Goal: Task Accomplishment & Management: Complete application form

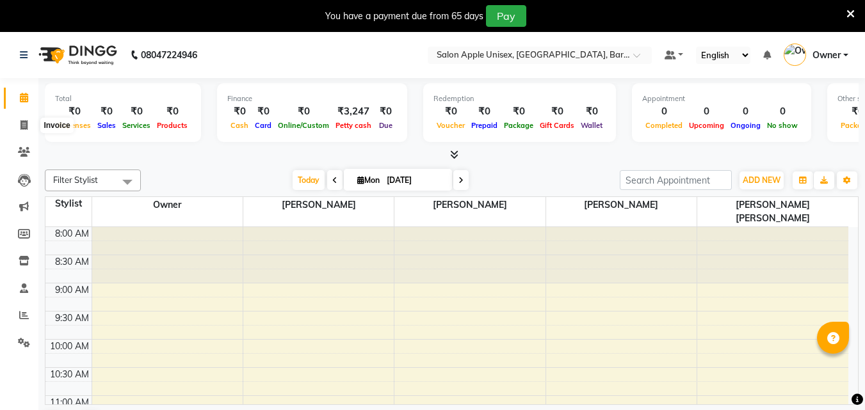
click at [26, 120] on icon at bounding box center [23, 125] width 7 height 10
select select "4957"
select select "service"
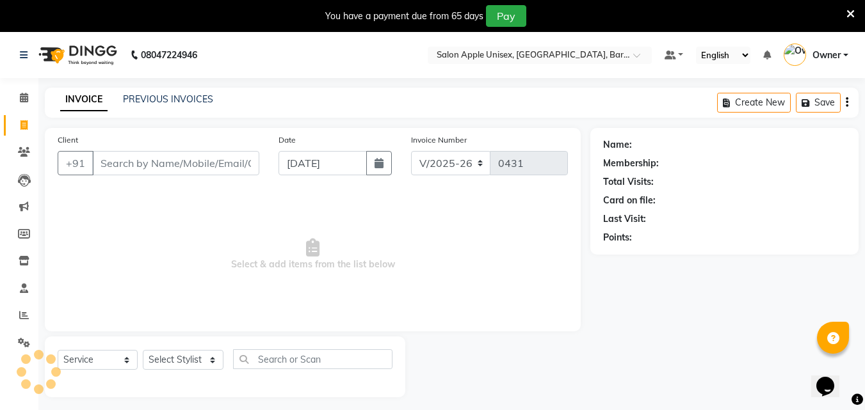
click at [212, 162] on input "Client" at bounding box center [175, 163] width 167 height 24
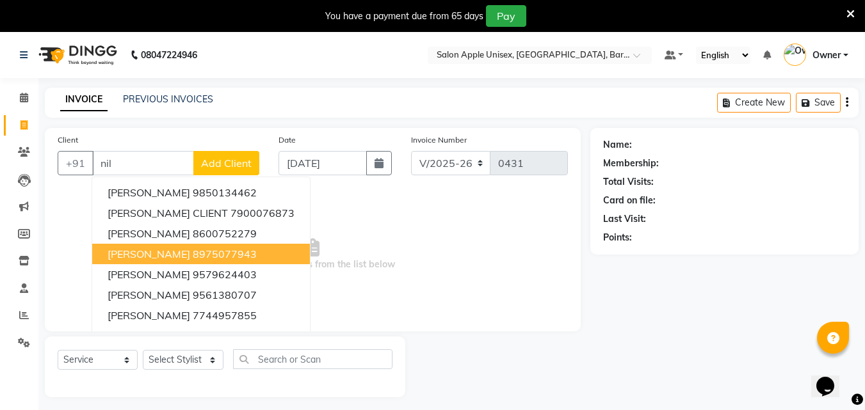
click at [193, 258] on ngb-highlight "8975077943" at bounding box center [225, 254] width 64 height 13
type input "8975077943"
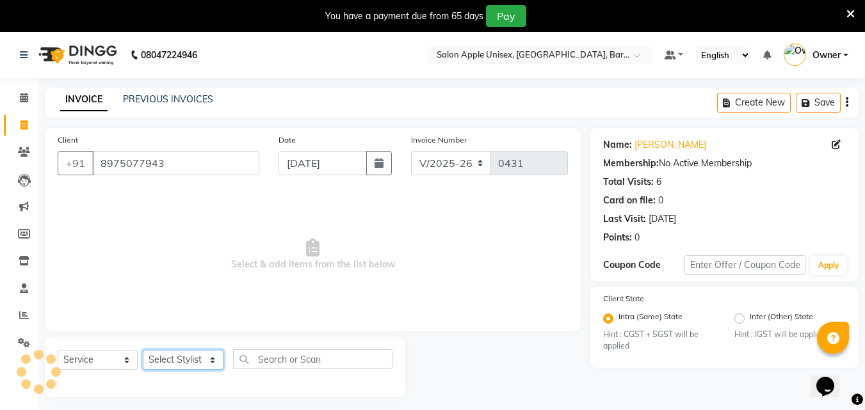
click at [179, 358] on select "Select Stylist [PERSON_NAME] [PERSON_NAME] [PERSON_NAME] [PERSON_NAME] Owner [P…" at bounding box center [183, 360] width 81 height 20
select select "63751"
click at [143, 350] on select "Select Stylist [PERSON_NAME] [PERSON_NAME] [PERSON_NAME] [PERSON_NAME] Owner [P…" at bounding box center [183, 360] width 81 height 20
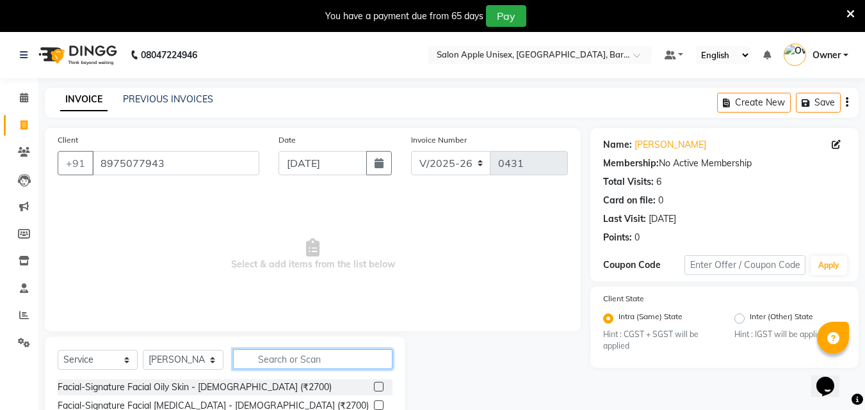
click at [307, 356] on input "text" at bounding box center [312, 359] width 159 height 20
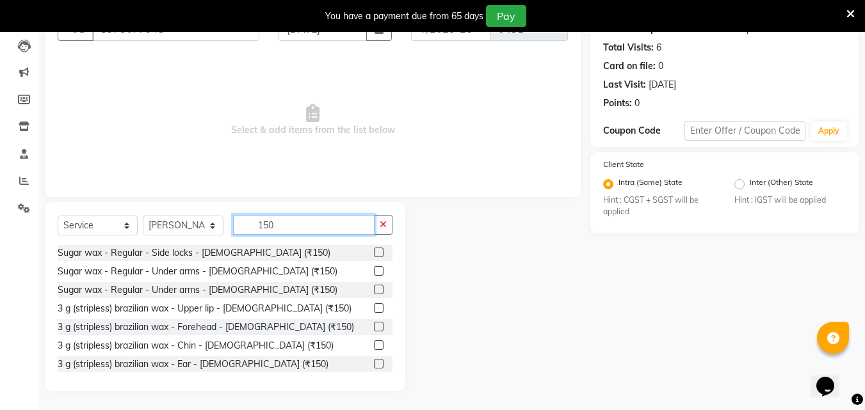
type input "150"
click at [374, 290] on label at bounding box center [379, 290] width 10 height 10
click at [374, 290] on input "checkbox" at bounding box center [378, 290] width 8 height 8
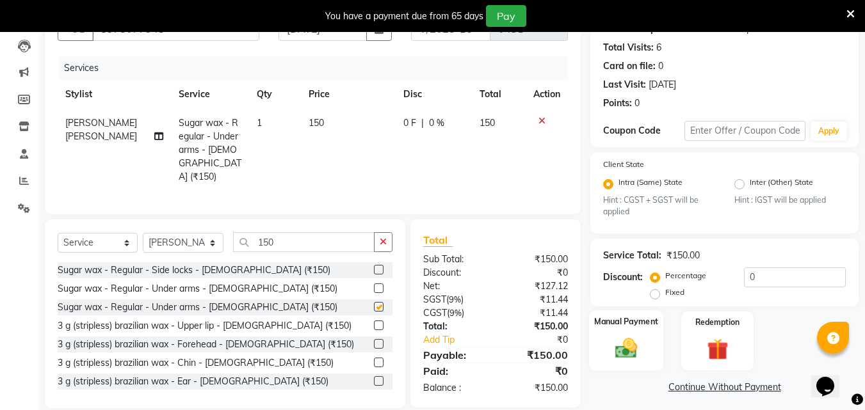
checkbox input "false"
click at [623, 339] on img at bounding box center [626, 349] width 36 height 26
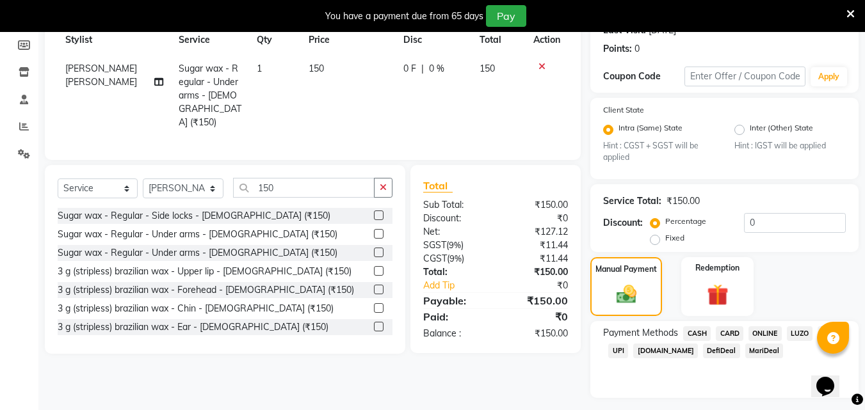
scroll to position [222, 0]
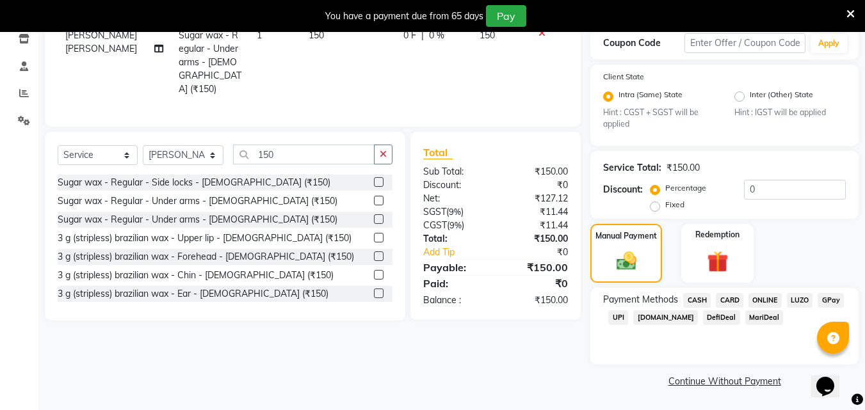
click at [696, 301] on span "CASH" at bounding box center [697, 300] width 28 height 15
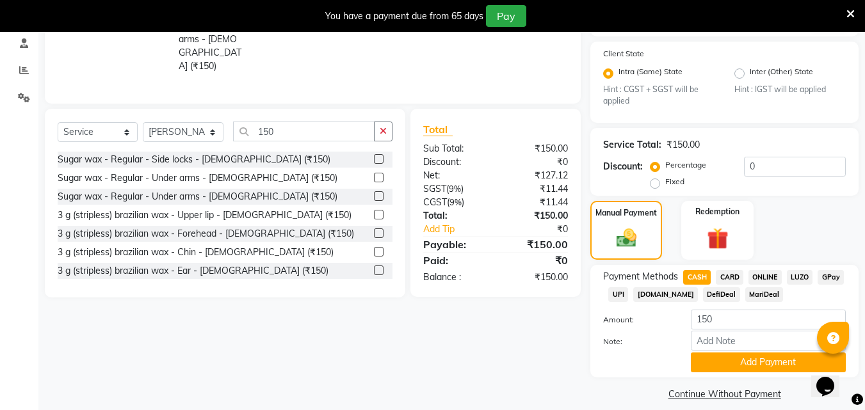
scroll to position [258, 0]
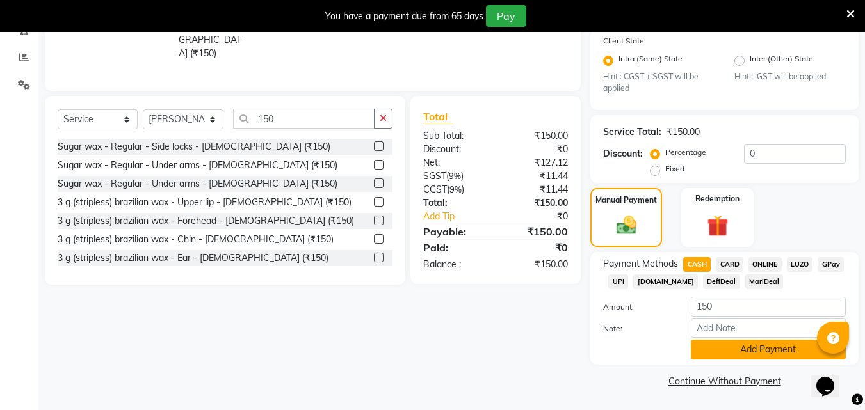
click at [736, 340] on button "Add Payment" at bounding box center [768, 350] width 155 height 20
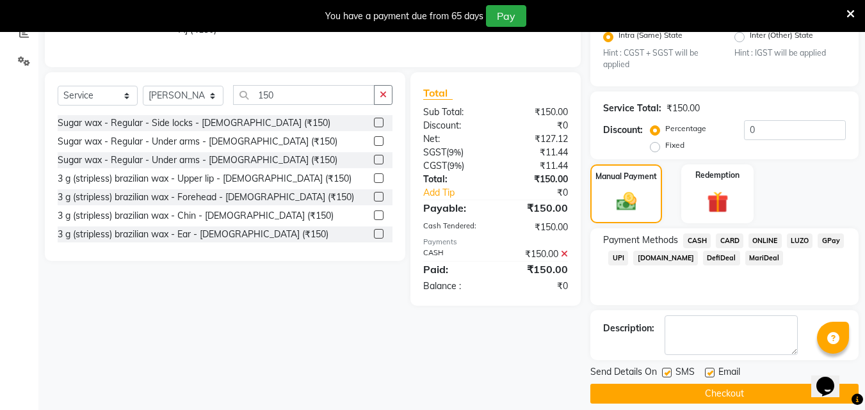
scroll to position [294, 0]
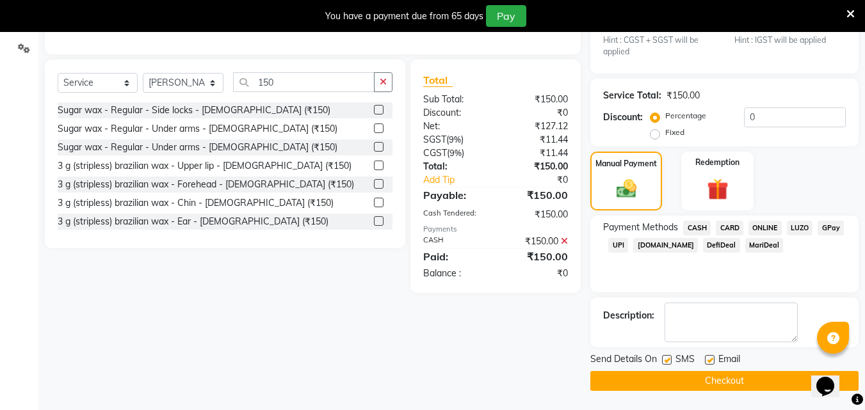
click at [728, 375] on button "Checkout" at bounding box center [724, 381] width 268 height 20
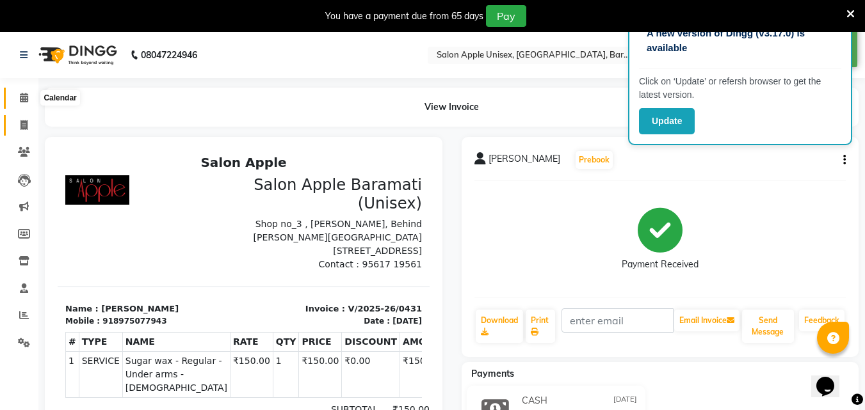
drag, startPoint x: 20, startPoint y: 96, endPoint x: 31, endPoint y: 122, distance: 27.8
click at [20, 96] on icon at bounding box center [24, 98] width 8 height 10
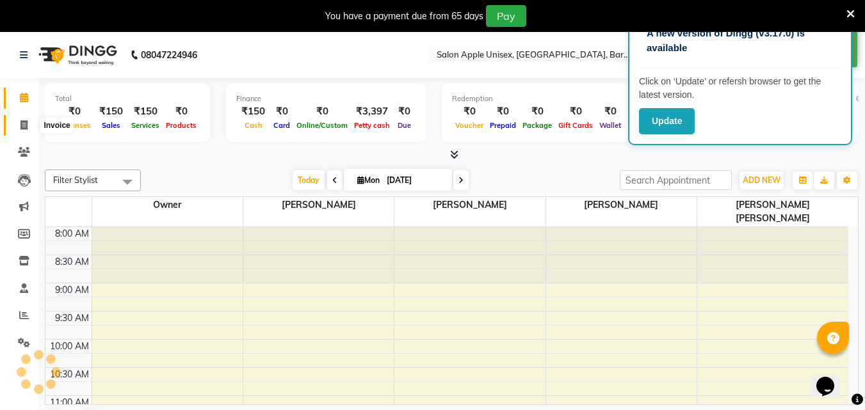
click at [31, 122] on span at bounding box center [24, 125] width 22 height 15
select select "service"
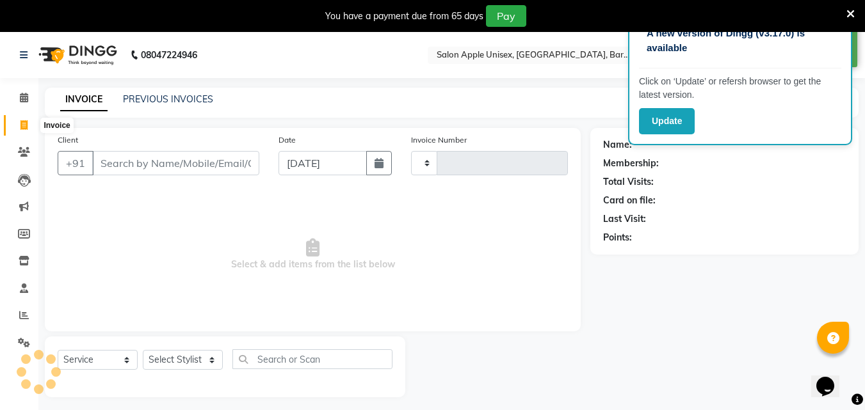
type input "0432"
select select "4957"
click at [123, 153] on input "Client" at bounding box center [175, 163] width 167 height 24
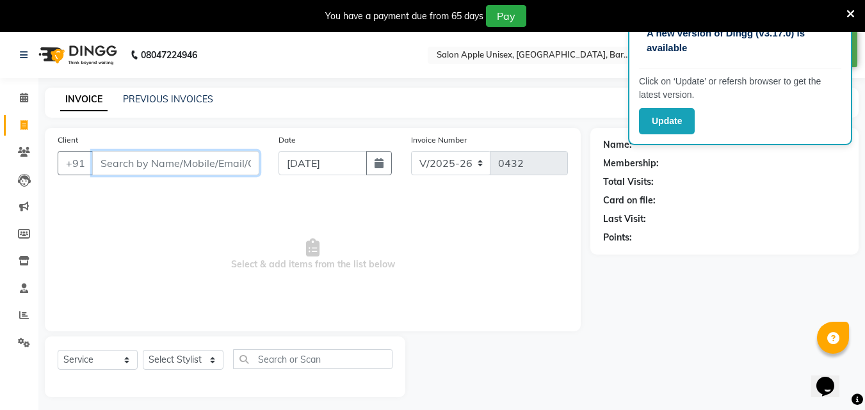
click at [168, 163] on input "Client" at bounding box center [175, 163] width 167 height 24
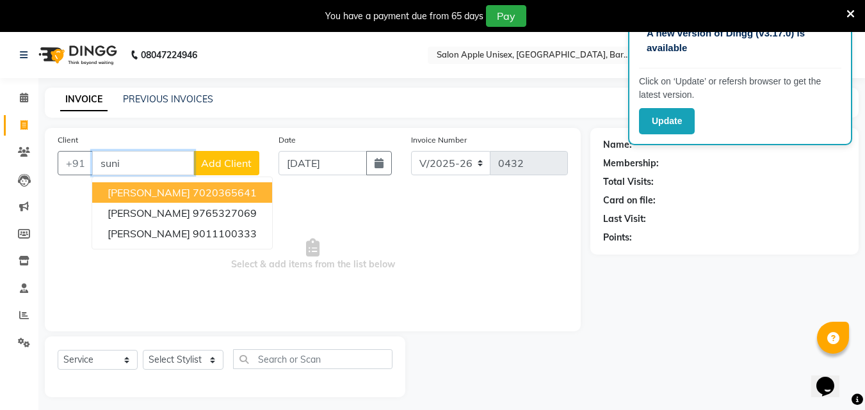
click at [182, 164] on input "suni" at bounding box center [143, 163] width 102 height 24
type input "s"
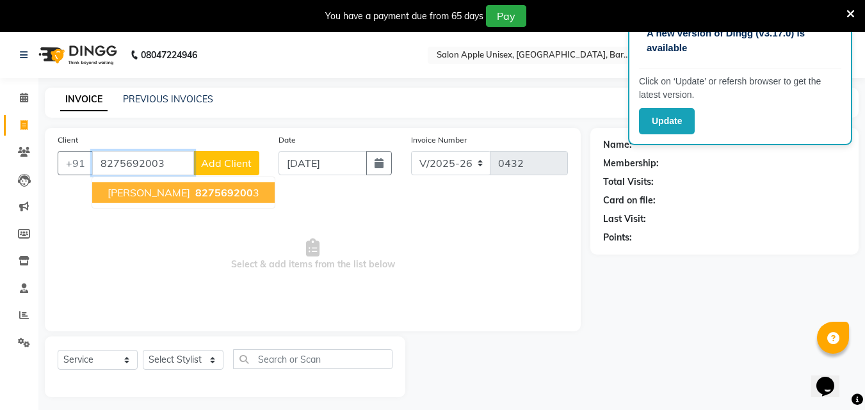
type input "8275692003"
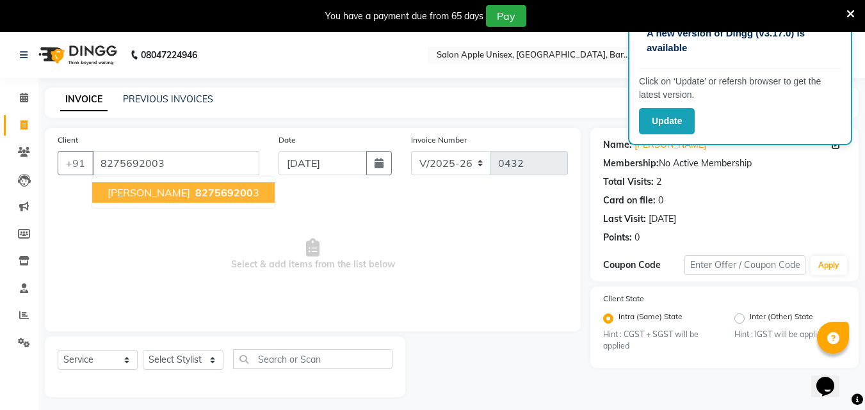
click at [195, 191] on span "827569200" at bounding box center [224, 192] width 58 height 13
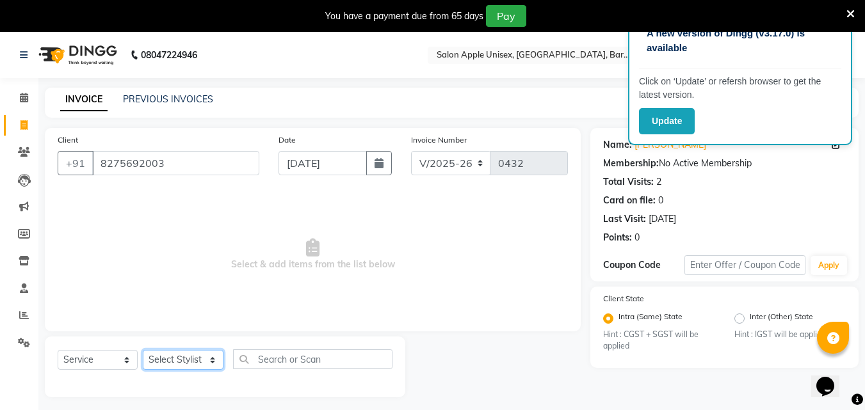
click at [179, 360] on select "Select Stylist [PERSON_NAME] [PERSON_NAME] [PERSON_NAME] [PERSON_NAME] Owner [P…" at bounding box center [183, 360] width 81 height 20
select select "31208"
click at [143, 350] on select "Select Stylist [PERSON_NAME] [PERSON_NAME] [PERSON_NAME] [PERSON_NAME] Owner [P…" at bounding box center [183, 360] width 81 height 20
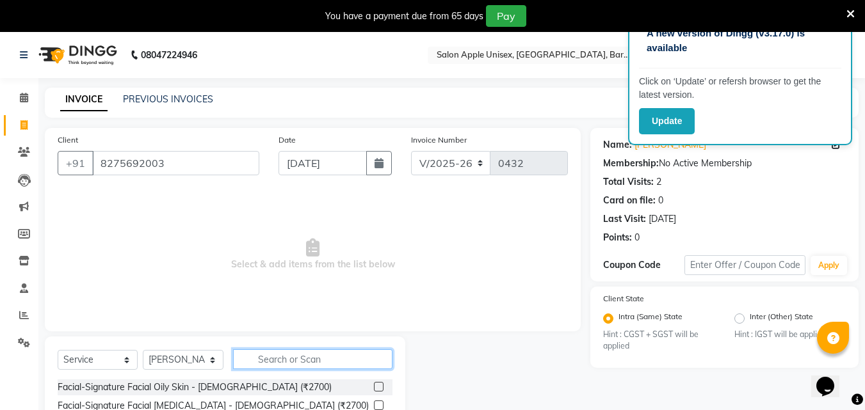
click at [274, 365] on input "text" at bounding box center [312, 359] width 159 height 20
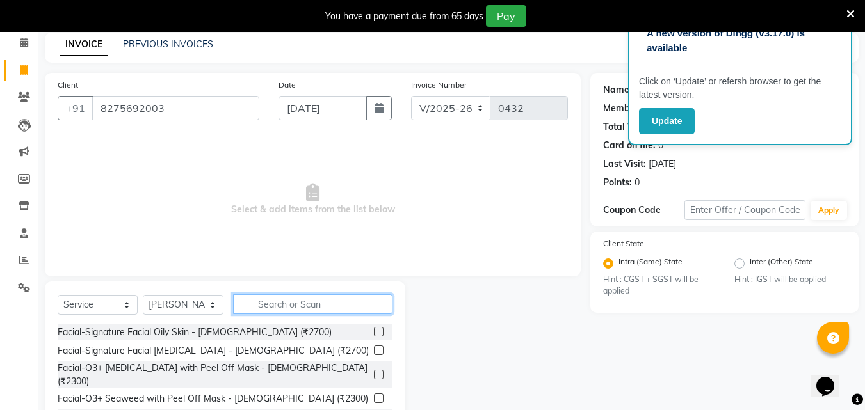
scroll to position [134, 0]
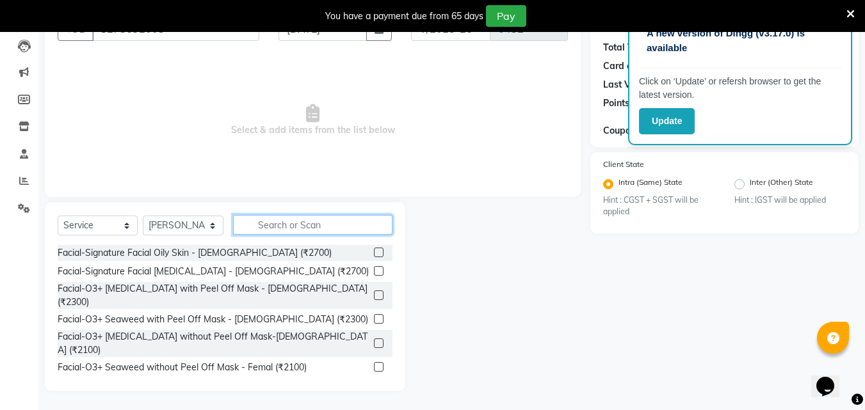
click at [308, 230] on input "text" at bounding box center [312, 225] width 159 height 20
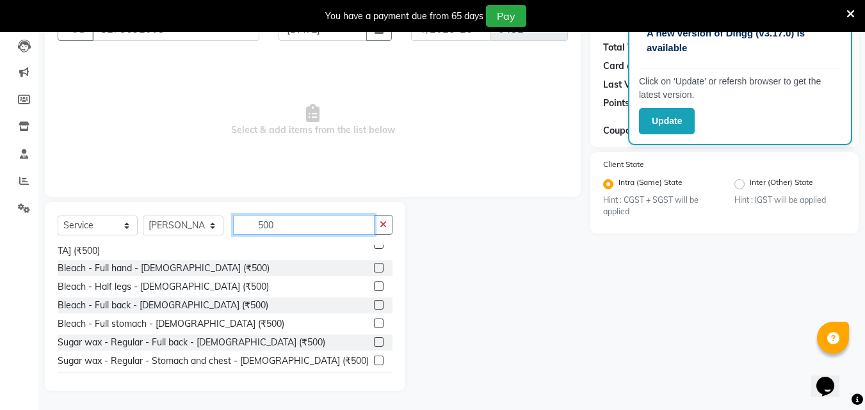
scroll to position [0, 0]
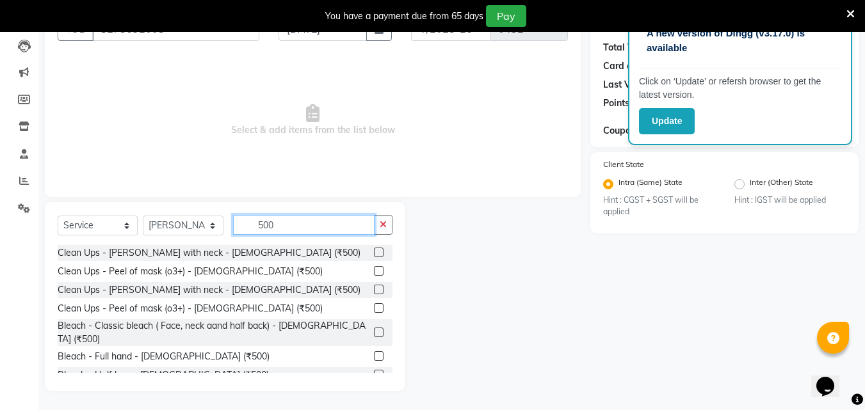
type input "500"
click at [374, 253] on label at bounding box center [379, 253] width 10 height 10
click at [374, 253] on input "checkbox" at bounding box center [378, 253] width 8 height 8
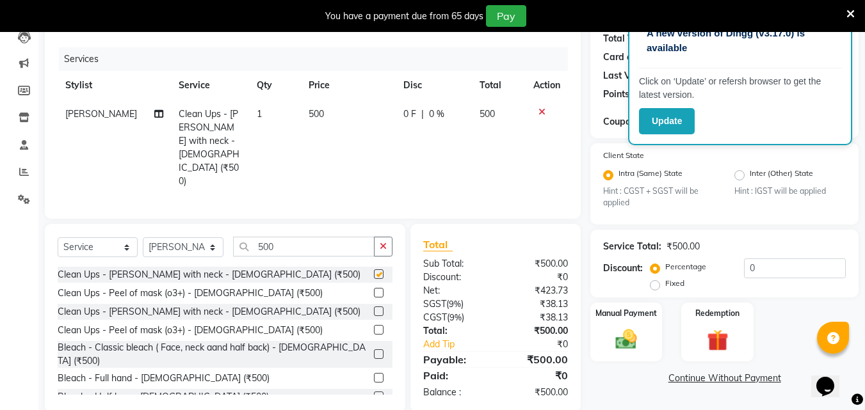
checkbox input "false"
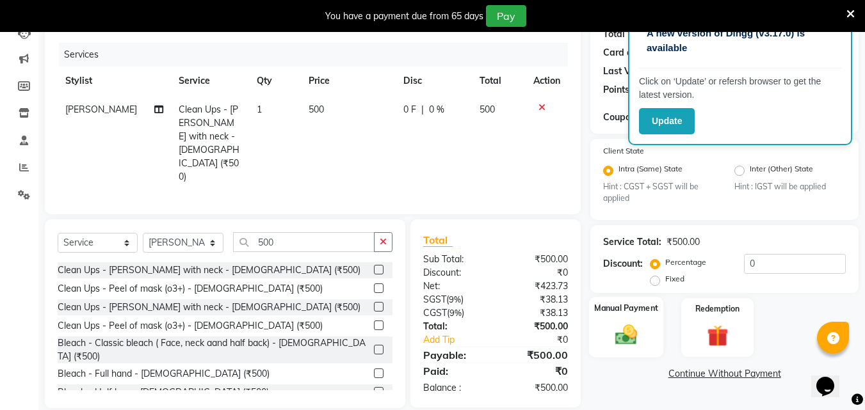
click at [634, 335] on img at bounding box center [626, 336] width 36 height 26
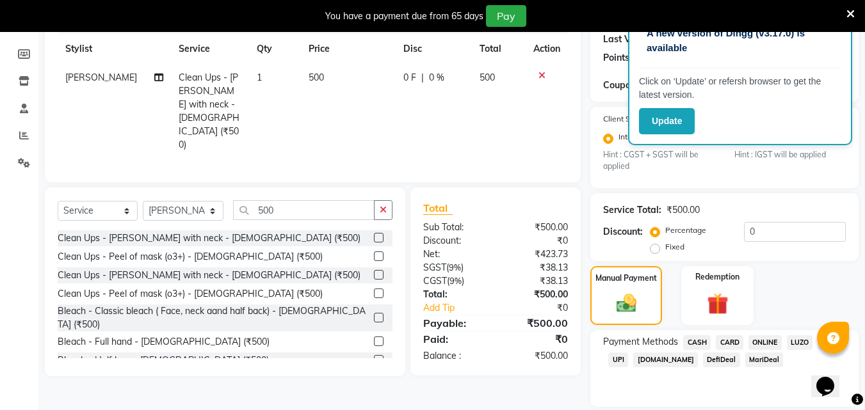
scroll to position [222, 0]
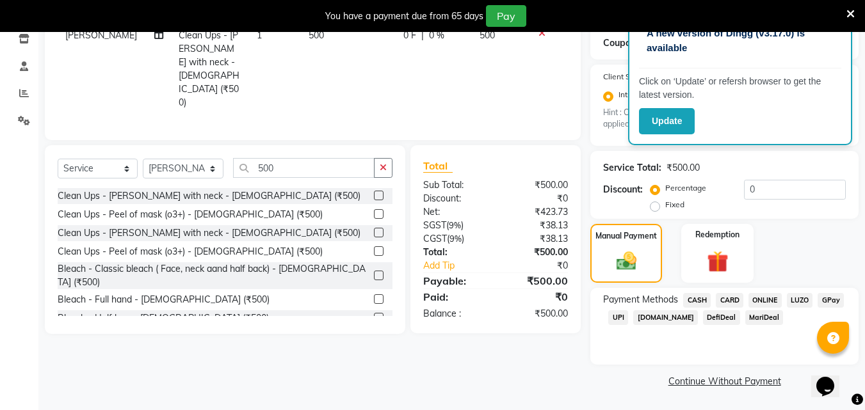
click at [703, 296] on span "CASH" at bounding box center [697, 300] width 28 height 15
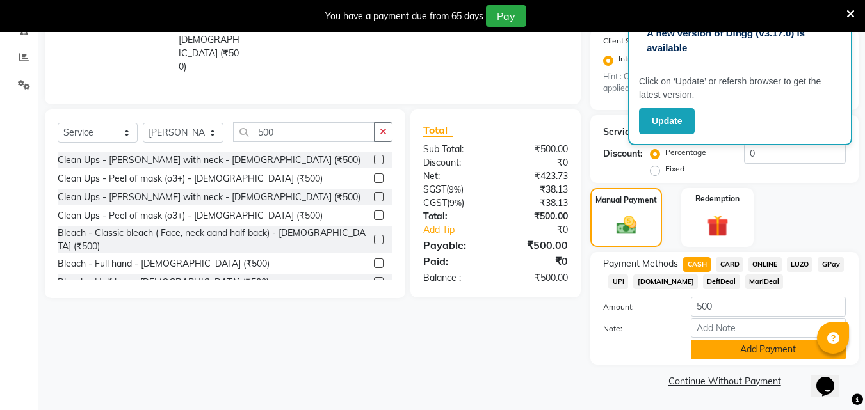
click at [709, 354] on button "Add Payment" at bounding box center [768, 350] width 155 height 20
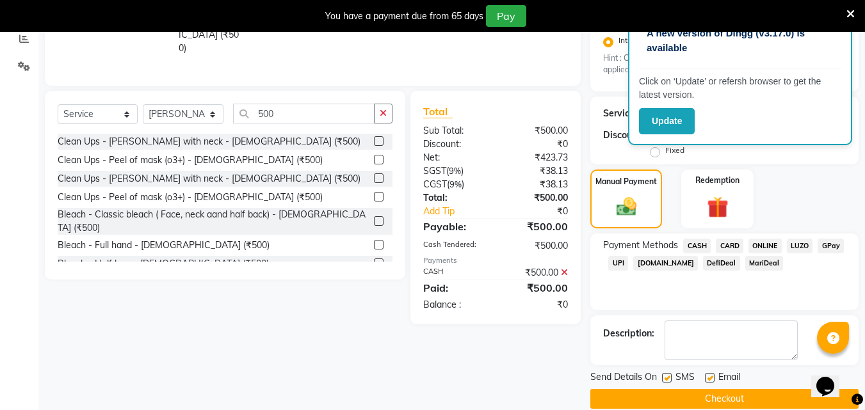
scroll to position [294, 0]
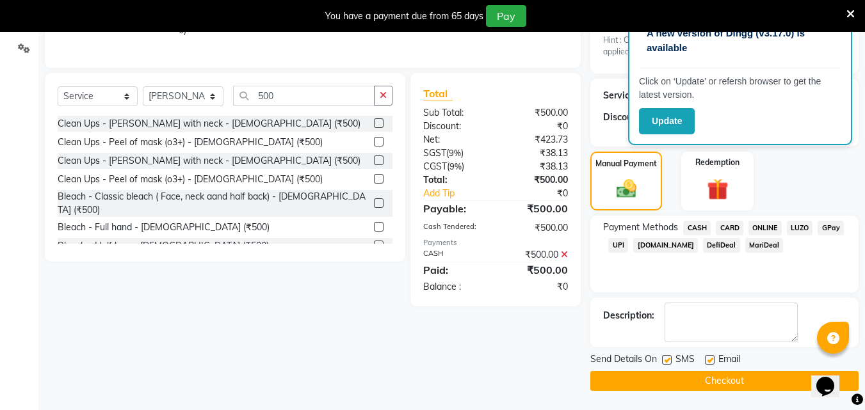
click at [703, 378] on button "Checkout" at bounding box center [724, 381] width 268 height 20
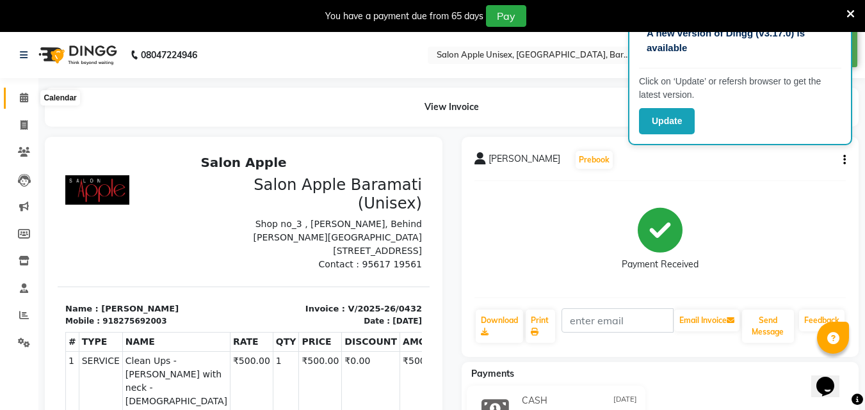
click at [33, 95] on span at bounding box center [24, 98] width 22 height 15
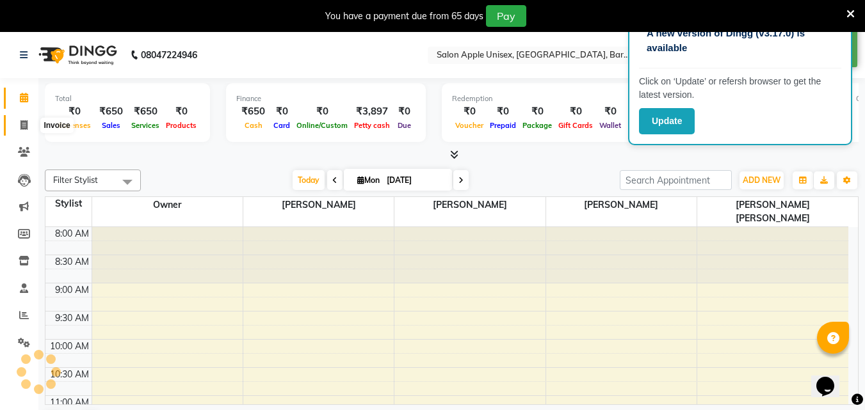
click at [24, 122] on icon at bounding box center [23, 125] width 7 height 10
select select "4957"
select select "service"
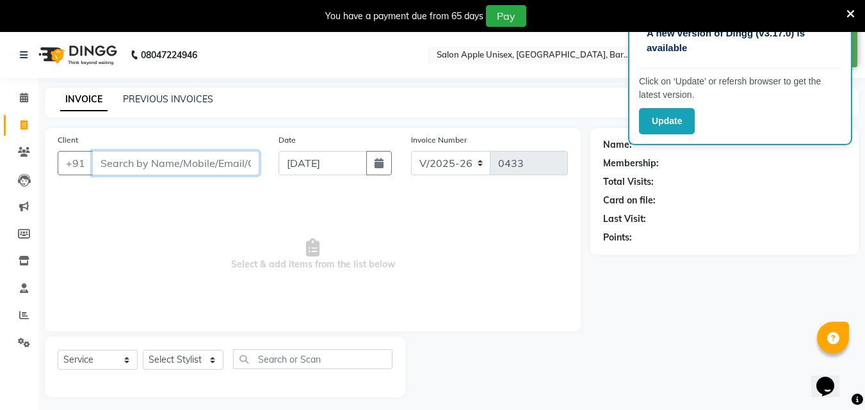
click at [122, 162] on input "Client" at bounding box center [175, 163] width 167 height 24
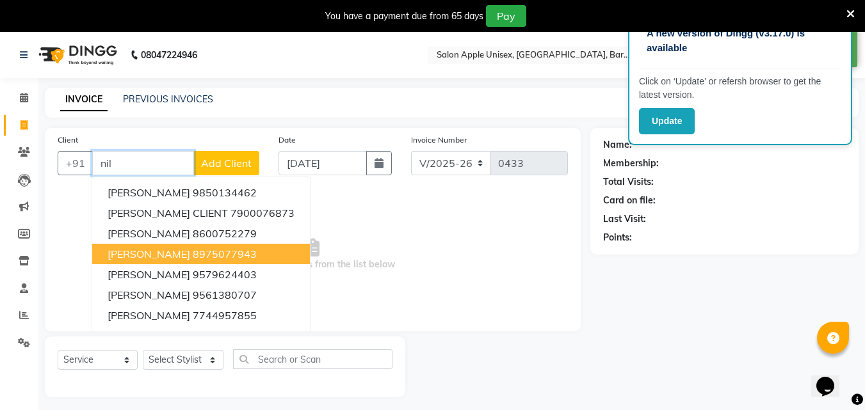
click at [156, 253] on span "[PERSON_NAME]" at bounding box center [149, 254] width 83 height 13
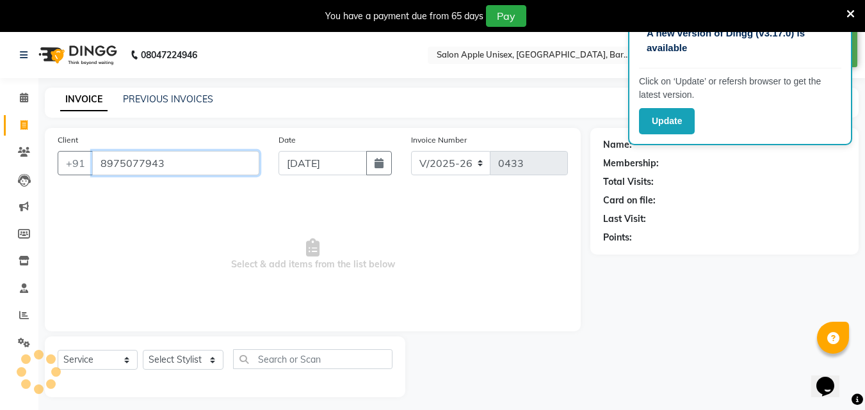
type input "8975077943"
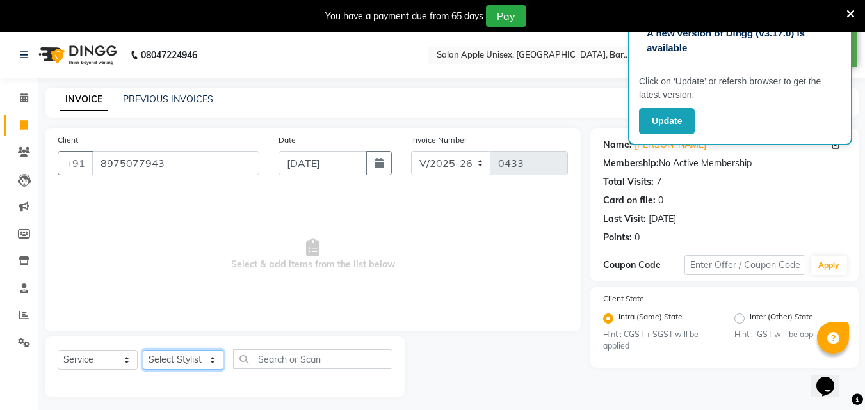
drag, startPoint x: 163, startPoint y: 369, endPoint x: 164, endPoint y: 362, distance: 6.7
click at [163, 369] on select "Select Stylist [PERSON_NAME] [PERSON_NAME] [PERSON_NAME] [PERSON_NAME] Owner [P…" at bounding box center [183, 360] width 81 height 20
select select "63751"
click at [143, 350] on select "Select Stylist [PERSON_NAME] [PERSON_NAME] [PERSON_NAME] [PERSON_NAME] Owner [P…" at bounding box center [183, 360] width 81 height 20
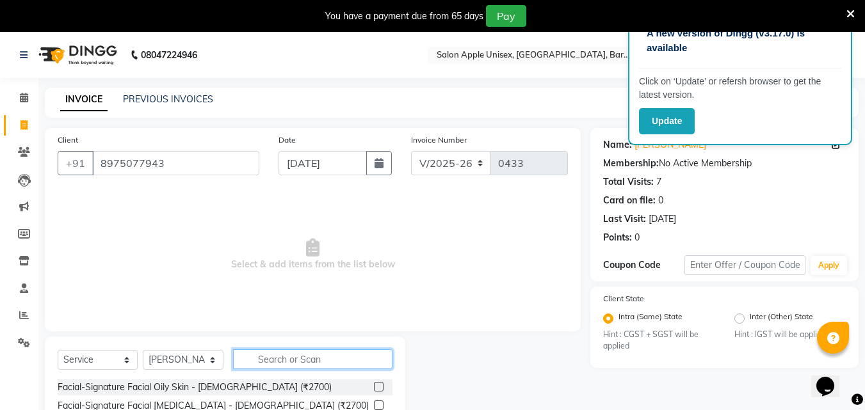
click at [287, 356] on input "text" at bounding box center [312, 359] width 159 height 20
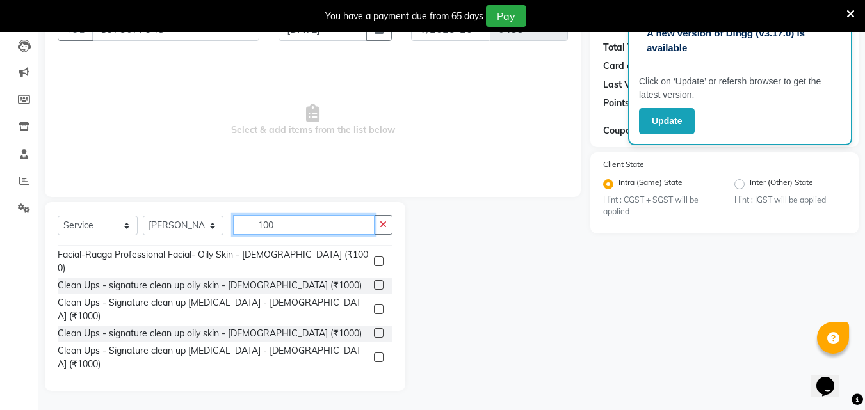
scroll to position [256, 0]
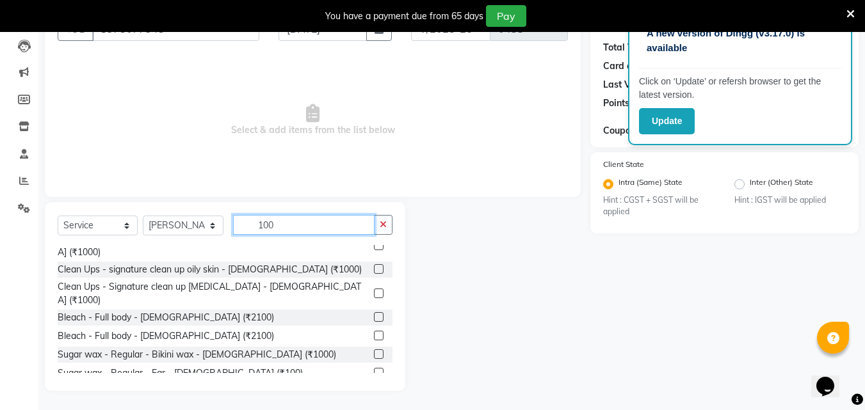
type input "100"
click at [374, 368] on label at bounding box center [379, 373] width 10 height 10
click at [374, 369] on input "checkbox" at bounding box center [378, 373] width 8 height 8
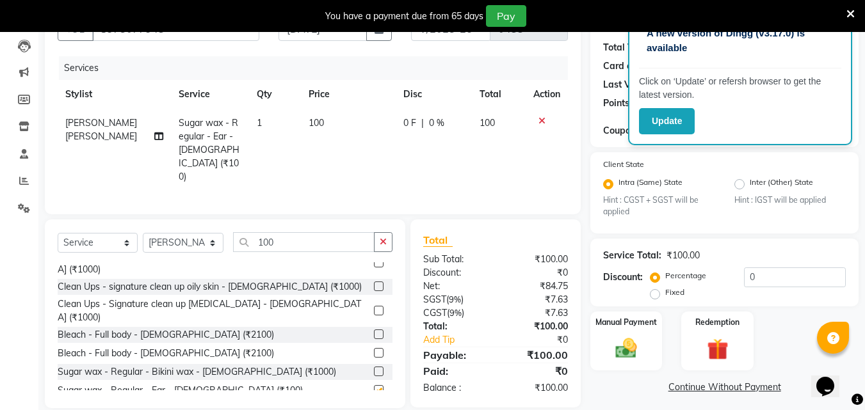
checkbox input "false"
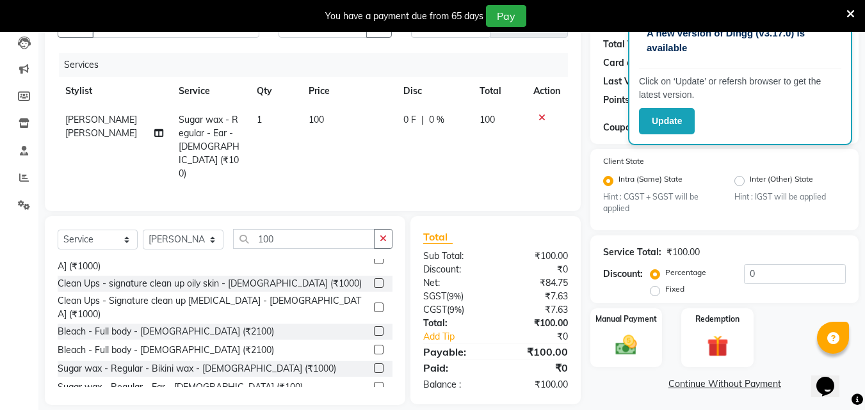
scroll to position [140, 0]
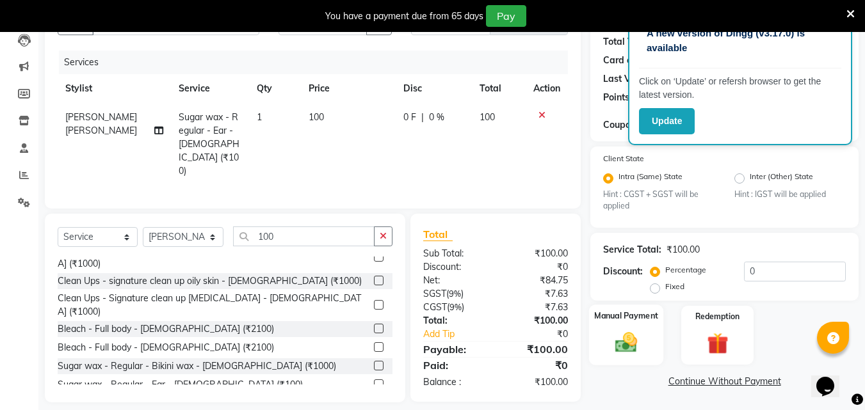
click at [619, 349] on img at bounding box center [626, 343] width 36 height 26
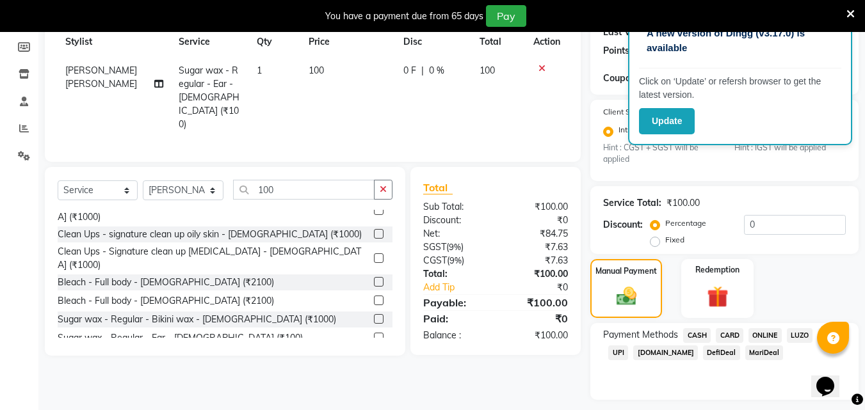
scroll to position [222, 0]
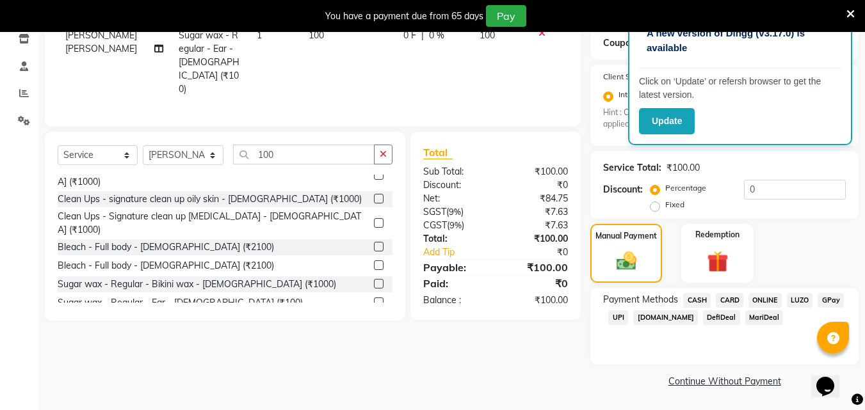
click at [693, 295] on span "CASH" at bounding box center [697, 300] width 28 height 15
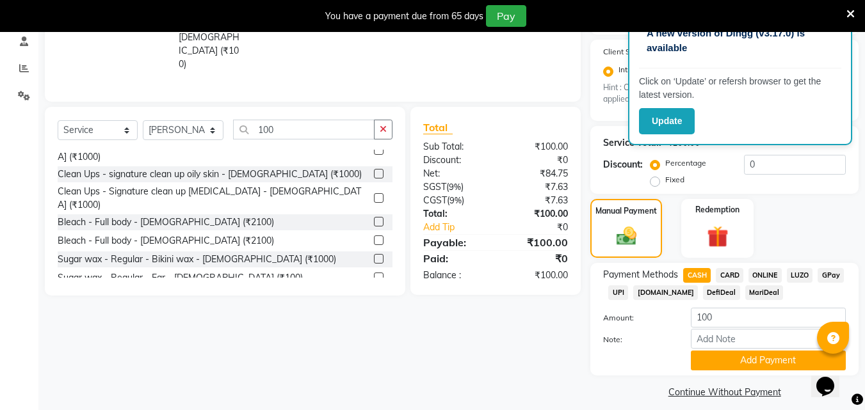
scroll to position [258, 0]
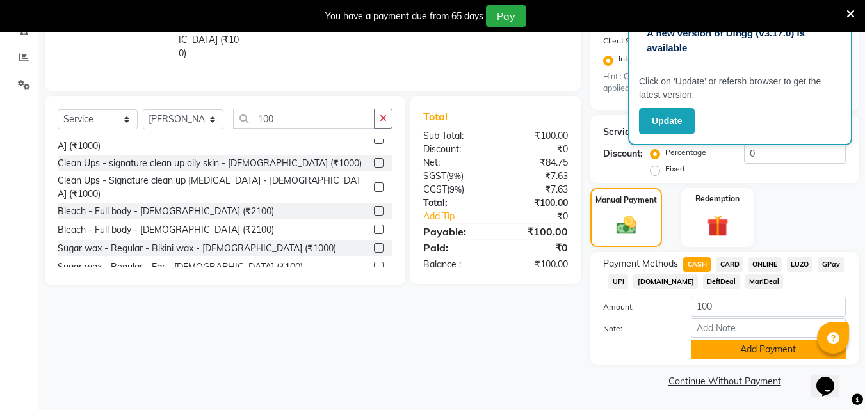
click at [731, 353] on button "Add Payment" at bounding box center [768, 350] width 155 height 20
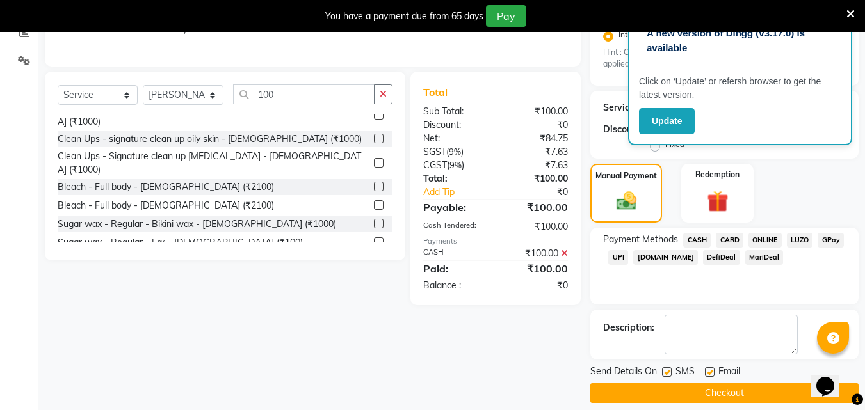
scroll to position [294, 0]
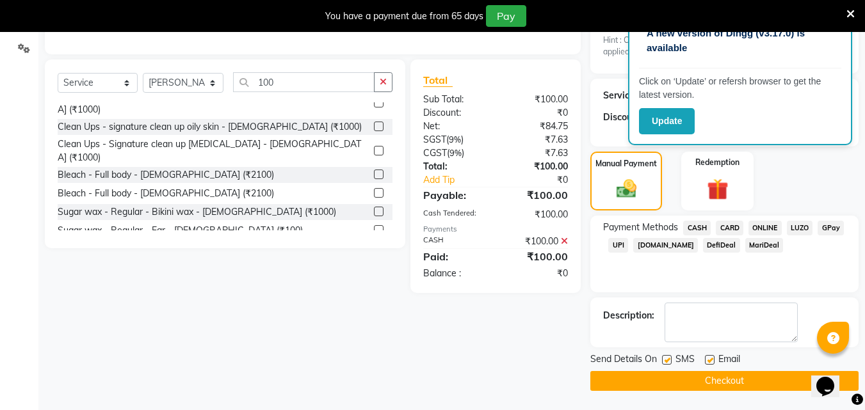
click at [734, 388] on button "Checkout" at bounding box center [724, 381] width 268 height 20
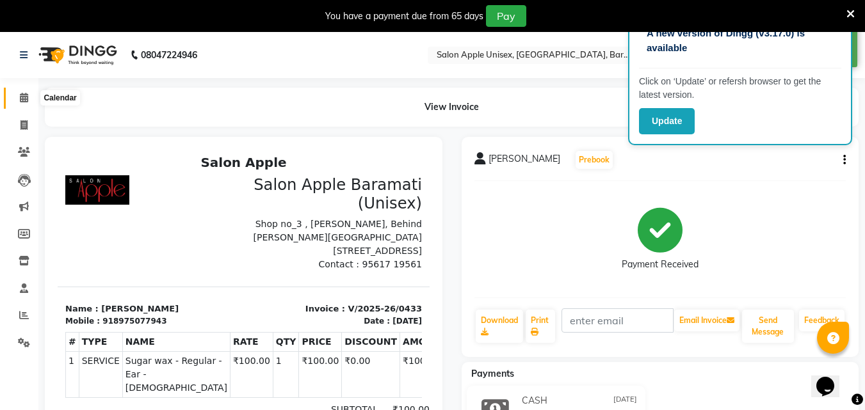
click at [22, 97] on icon at bounding box center [24, 98] width 8 height 10
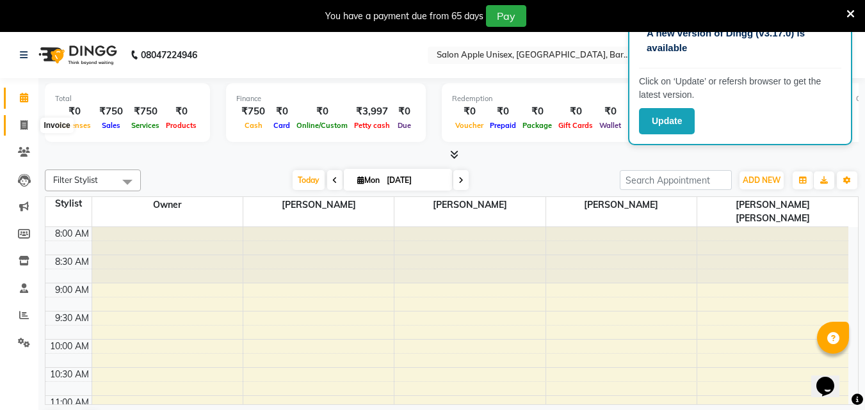
click at [22, 131] on span at bounding box center [24, 125] width 22 height 15
select select "4957"
select select "service"
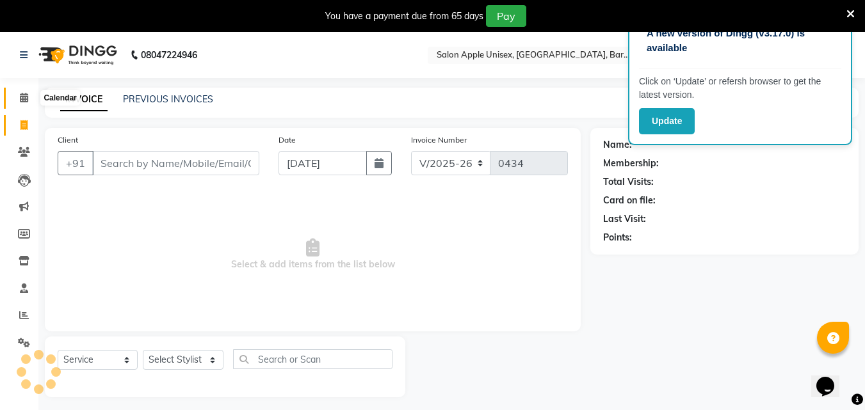
click at [24, 93] on icon at bounding box center [24, 98] width 8 height 10
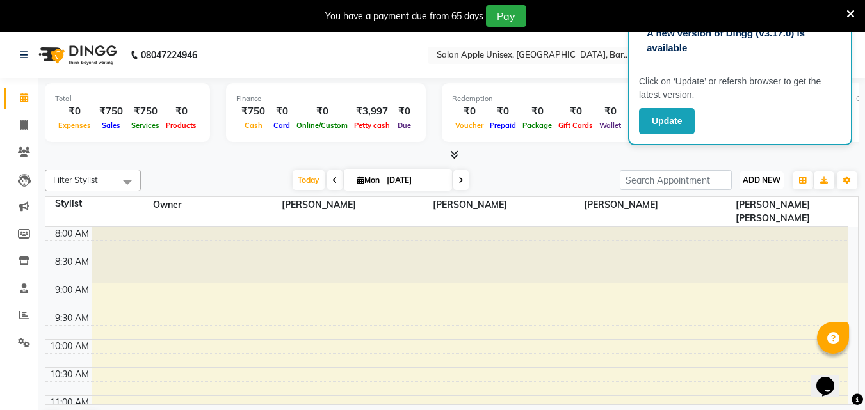
click at [768, 175] on span "ADD NEW" at bounding box center [761, 180] width 38 height 10
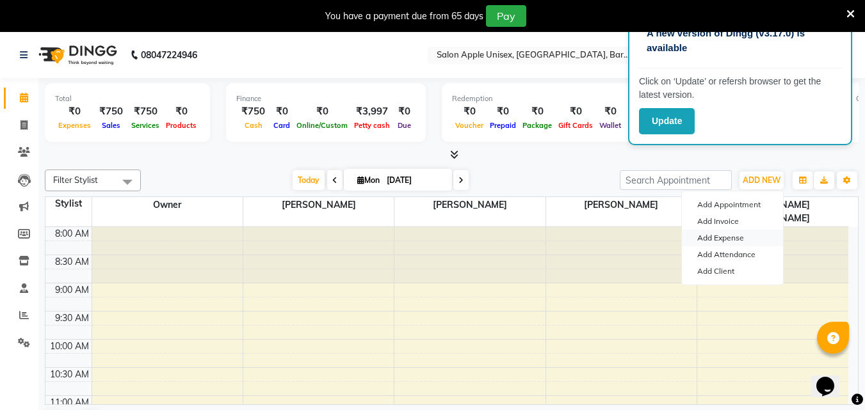
click at [733, 241] on link "Add Expense" at bounding box center [732, 238] width 101 height 17
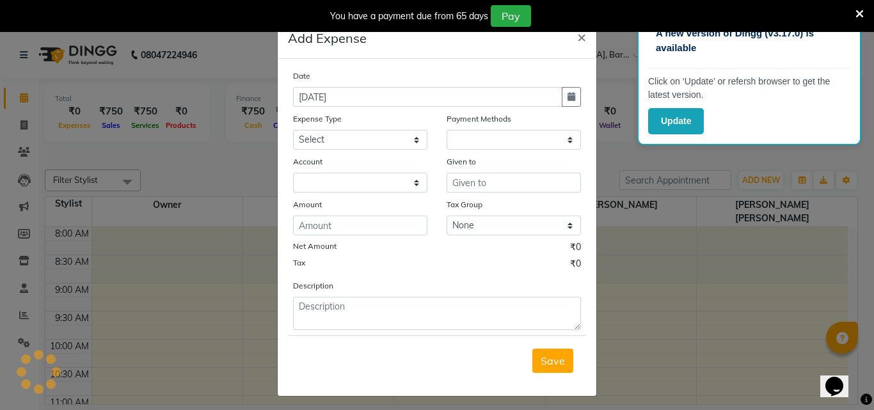
select select "1"
select select "3839"
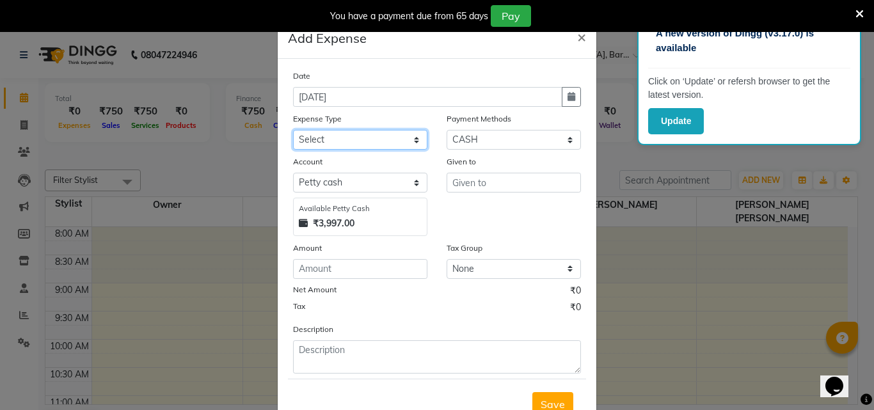
click at [346, 145] on select "Select CASH HANDED OVER TO OWNER client refund Client Snacks Donation Electrici…" at bounding box center [360, 140] width 134 height 20
select select "1927"
click at [293, 130] on select "Select CASH HANDED OVER TO OWNER client refund Client Snacks Donation Electrici…" at bounding box center [360, 140] width 134 height 20
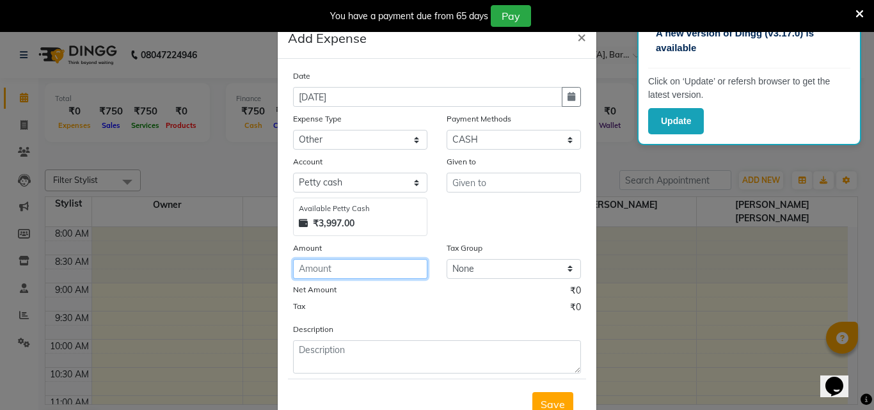
click at [342, 269] on input "number" at bounding box center [360, 269] width 134 height 20
type input "4"
click at [378, 268] on input "number" at bounding box center [360, 269] width 134 height 20
type input "67"
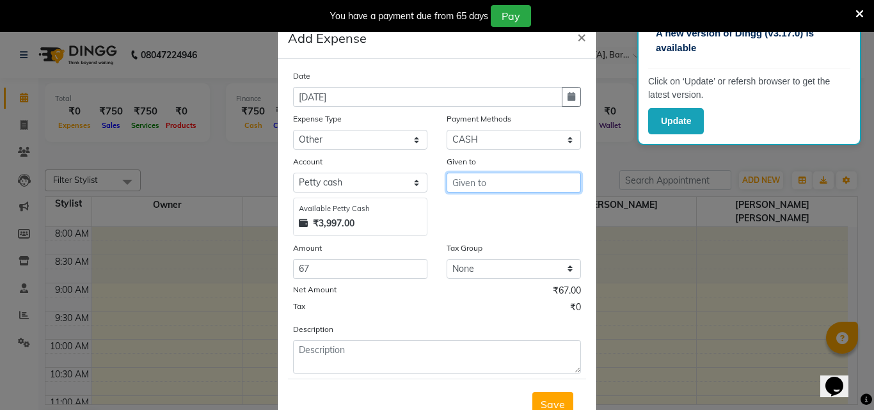
click at [483, 183] on input "text" at bounding box center [514, 183] width 134 height 20
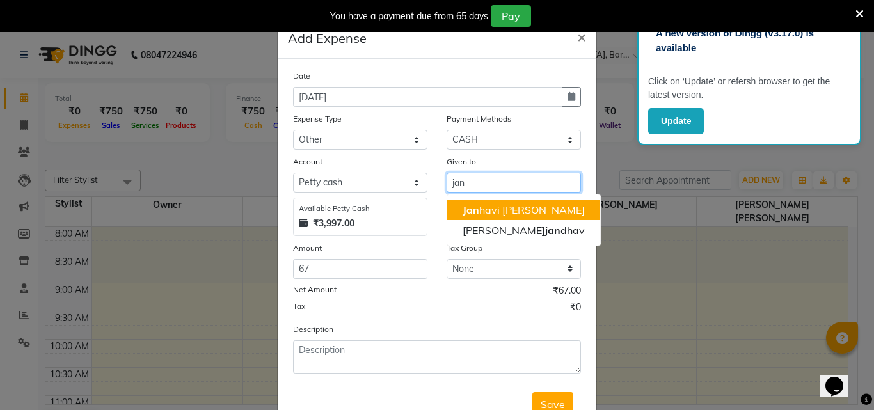
click at [470, 205] on span "Jan" at bounding box center [471, 210] width 17 height 13
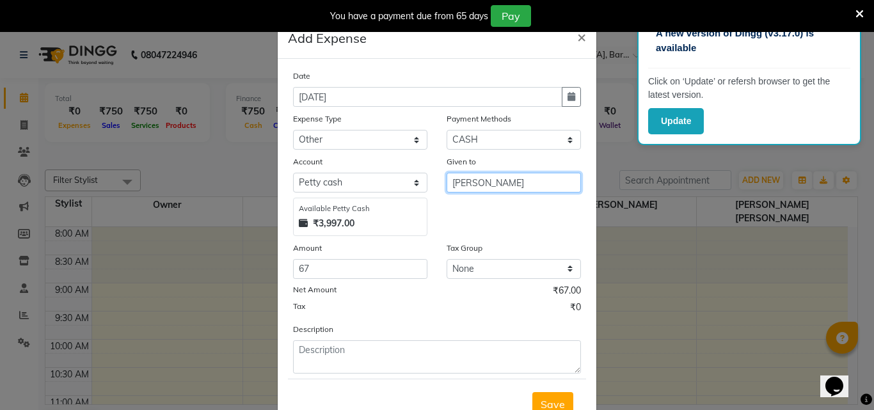
type input "[PERSON_NAME]"
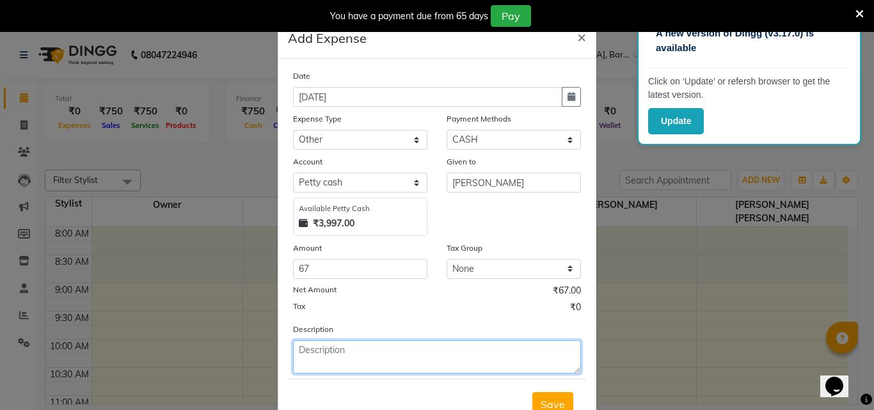
click at [360, 355] on textarea at bounding box center [437, 356] width 288 height 33
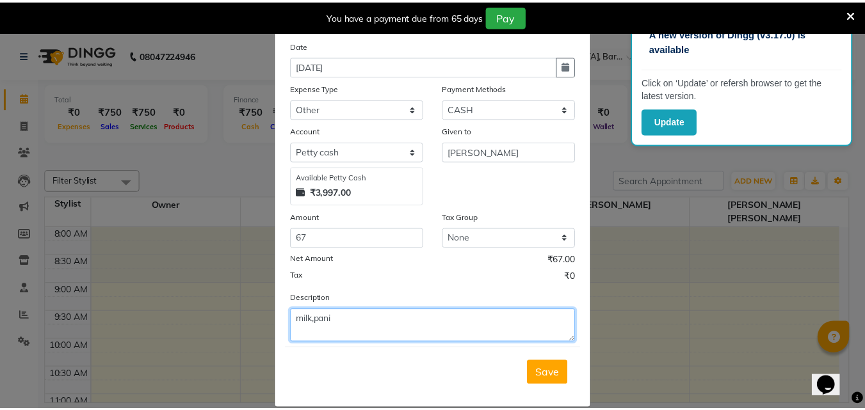
scroll to position [48, 0]
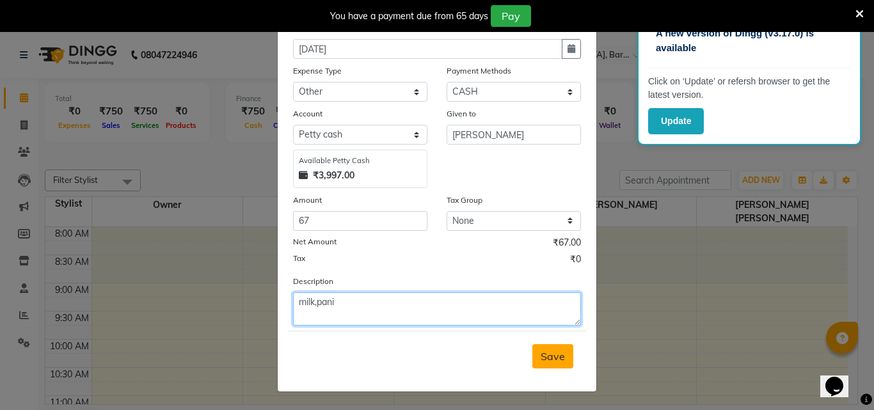
type textarea "milk,pani"
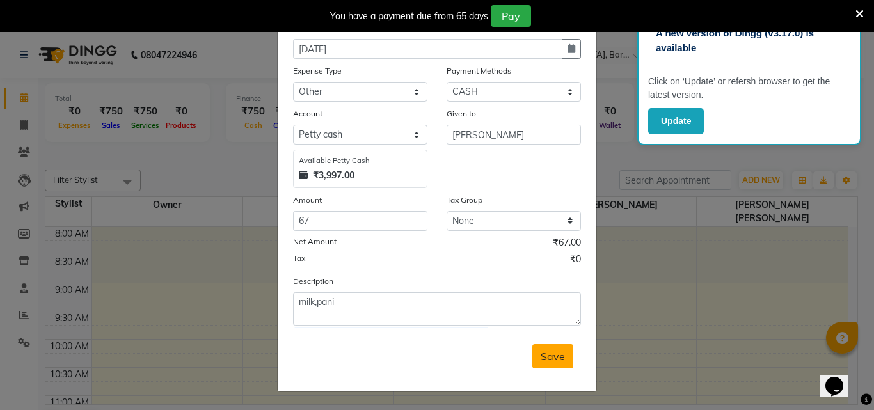
click at [541, 364] on button "Save" at bounding box center [552, 356] width 41 height 24
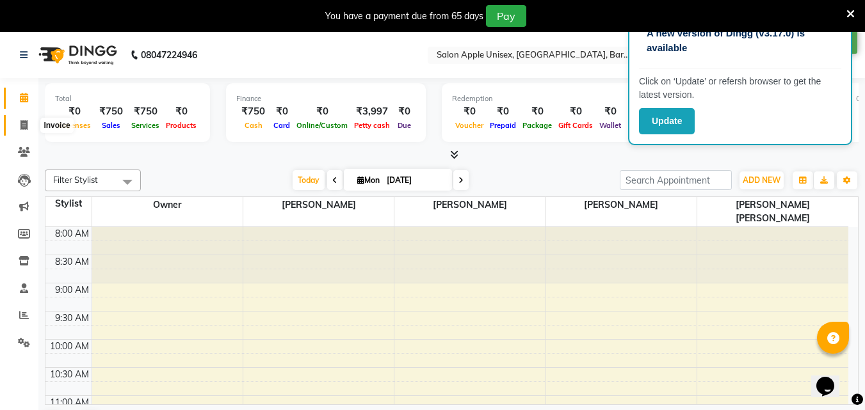
click at [25, 119] on span at bounding box center [24, 125] width 22 height 15
select select "4957"
select select "service"
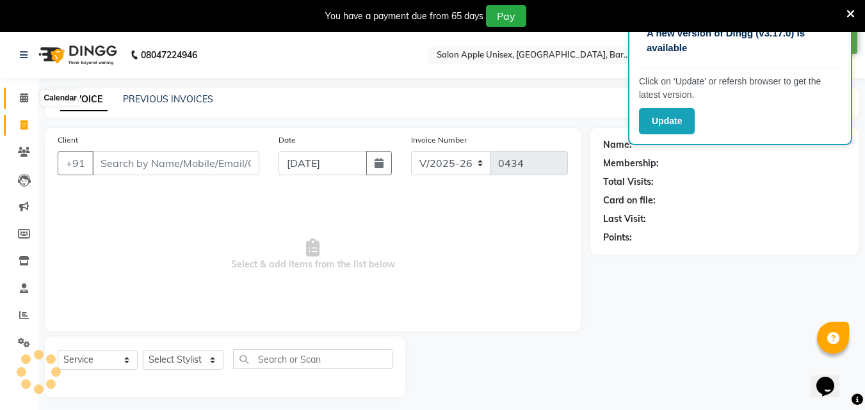
click at [26, 97] on icon at bounding box center [24, 98] width 8 height 10
